Goal: Check status

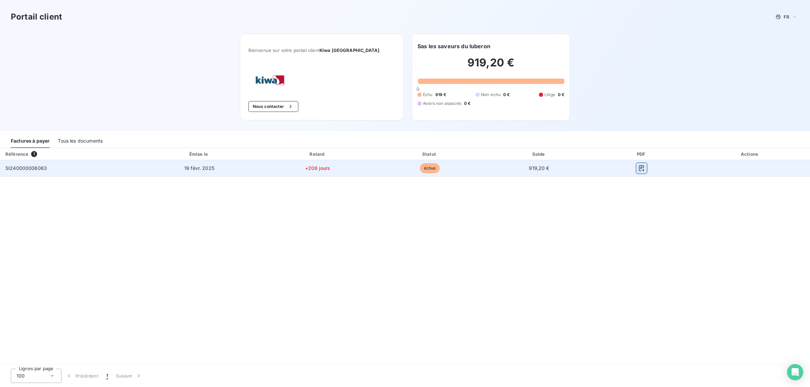
click at [640, 168] on icon "button" at bounding box center [641, 168] width 5 height 6
